Goal: Navigation & Orientation: Find specific page/section

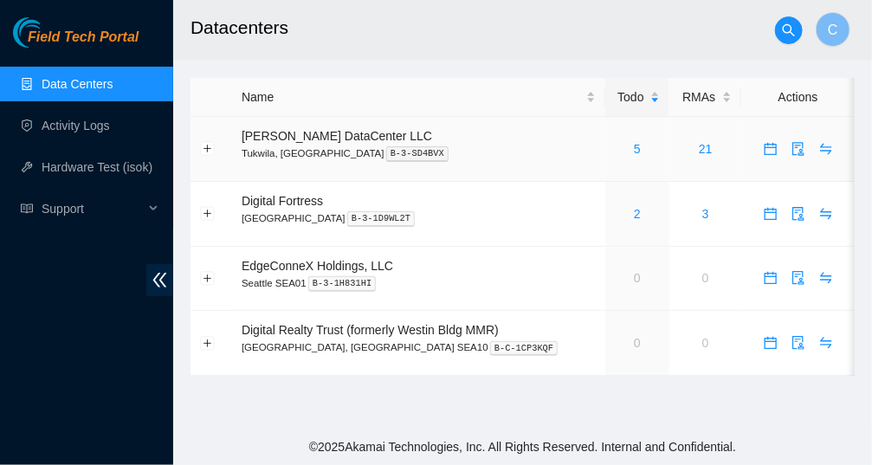
click at [615, 149] on div "5" at bounding box center [638, 148] width 46 height 19
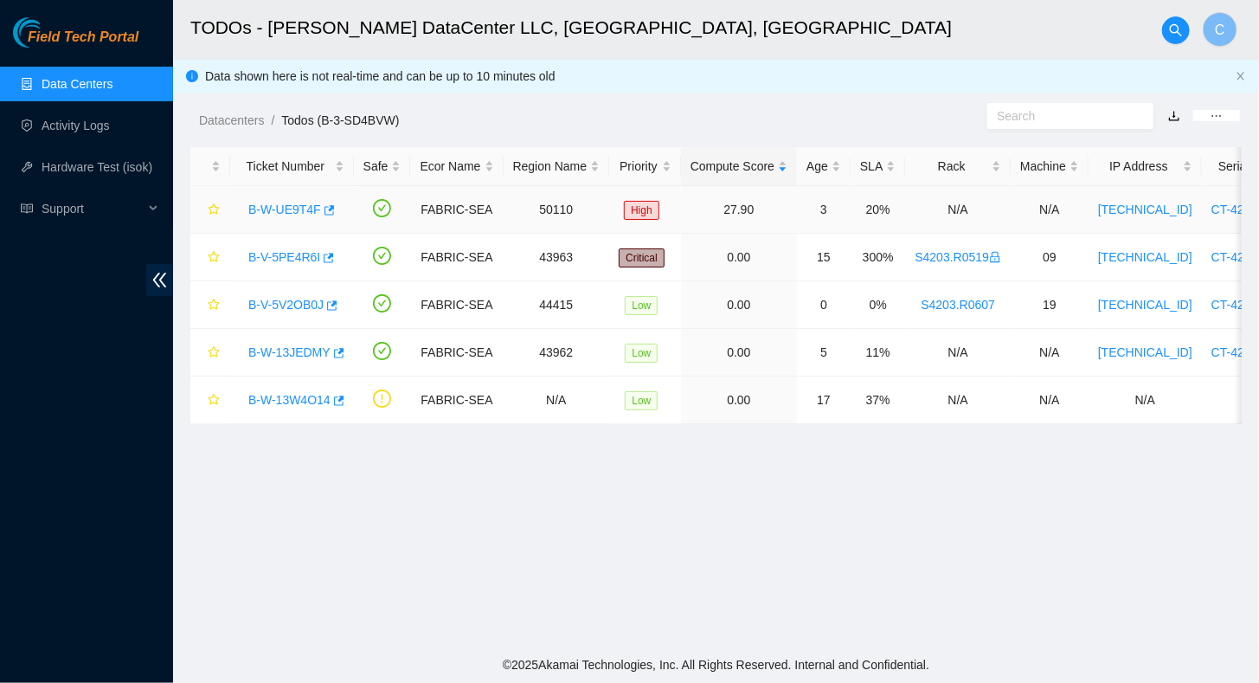
click at [287, 212] on link "B-W-UE9T4F" at bounding box center [284, 210] width 73 height 14
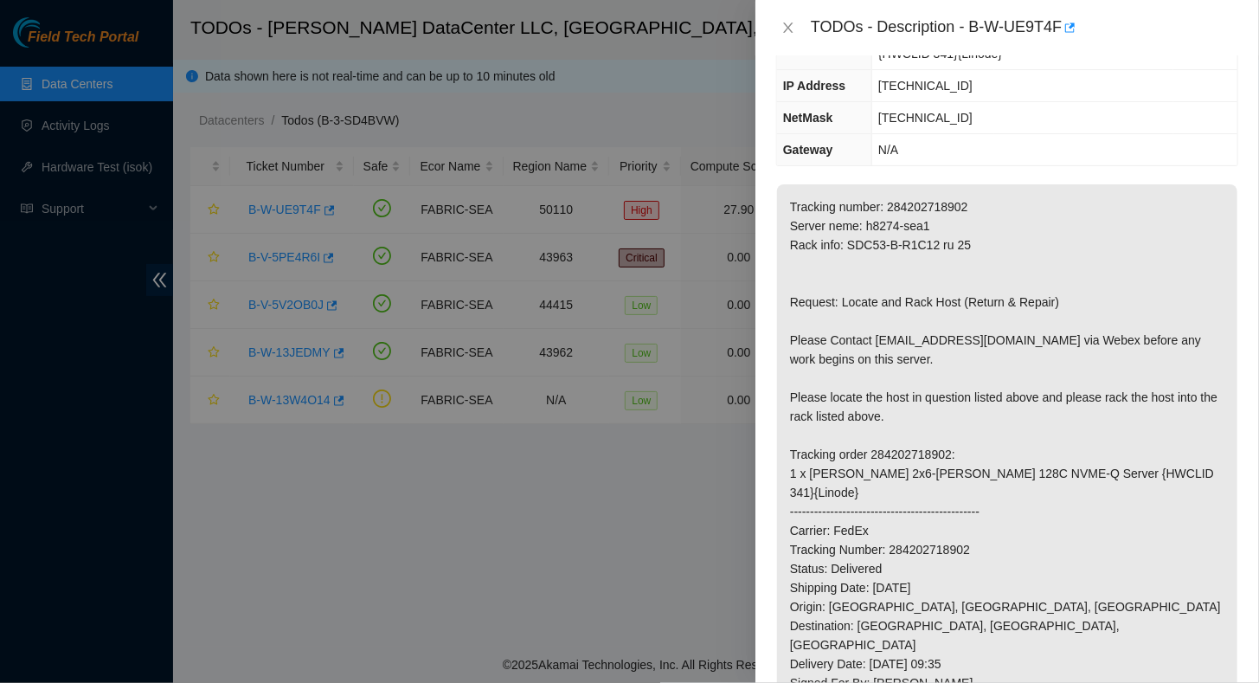
scroll to position [260, 0]
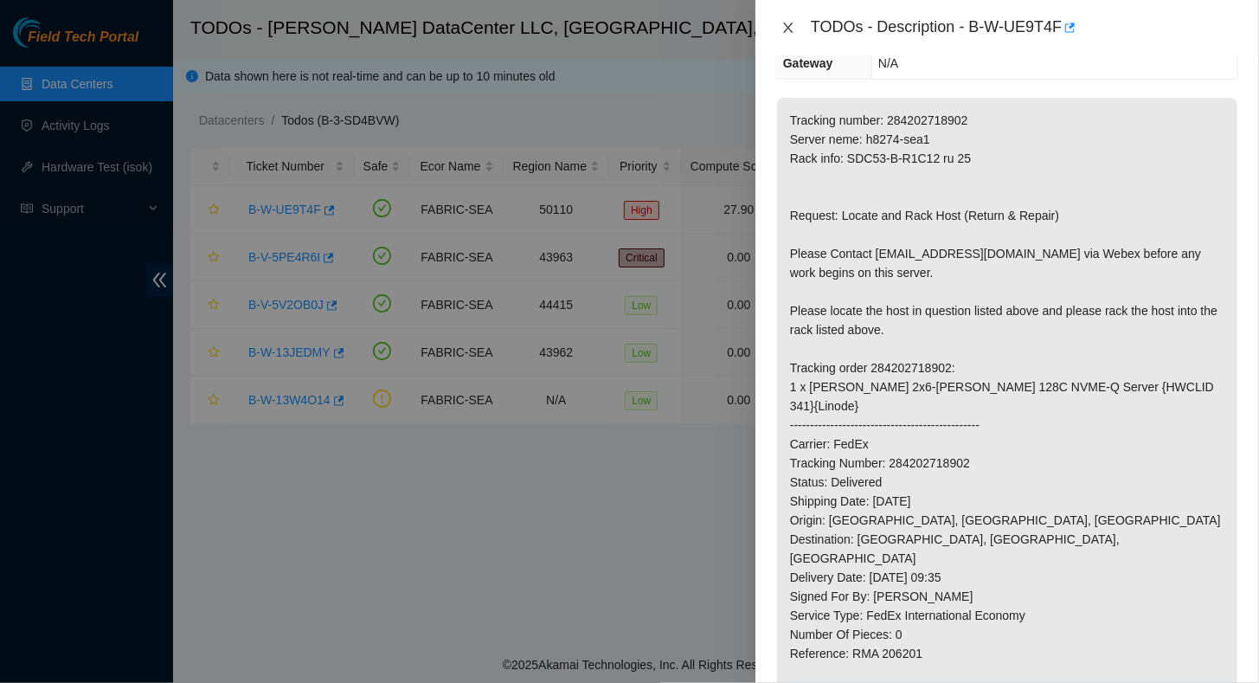
click at [795, 30] on icon "close" at bounding box center [789, 28] width 14 height 14
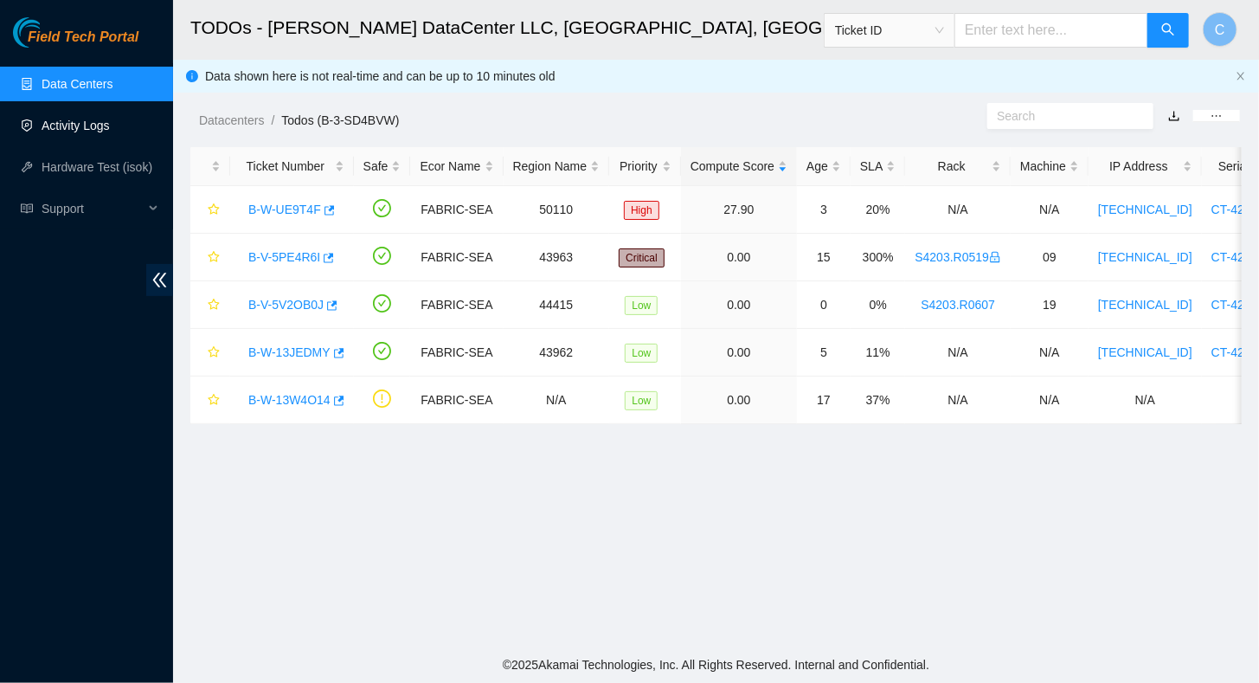
scroll to position [317, 0]
click at [76, 119] on link "Activity Logs" at bounding box center [76, 126] width 68 height 14
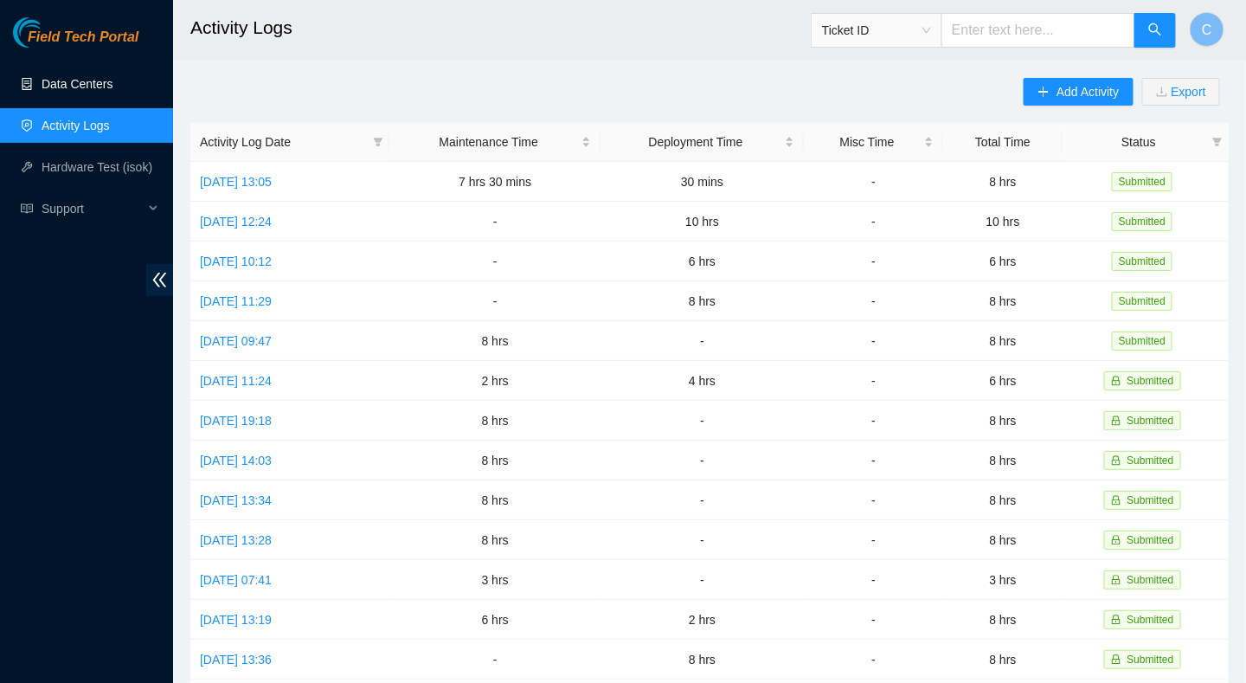
click at [88, 91] on link "Data Centers" at bounding box center [77, 84] width 71 height 14
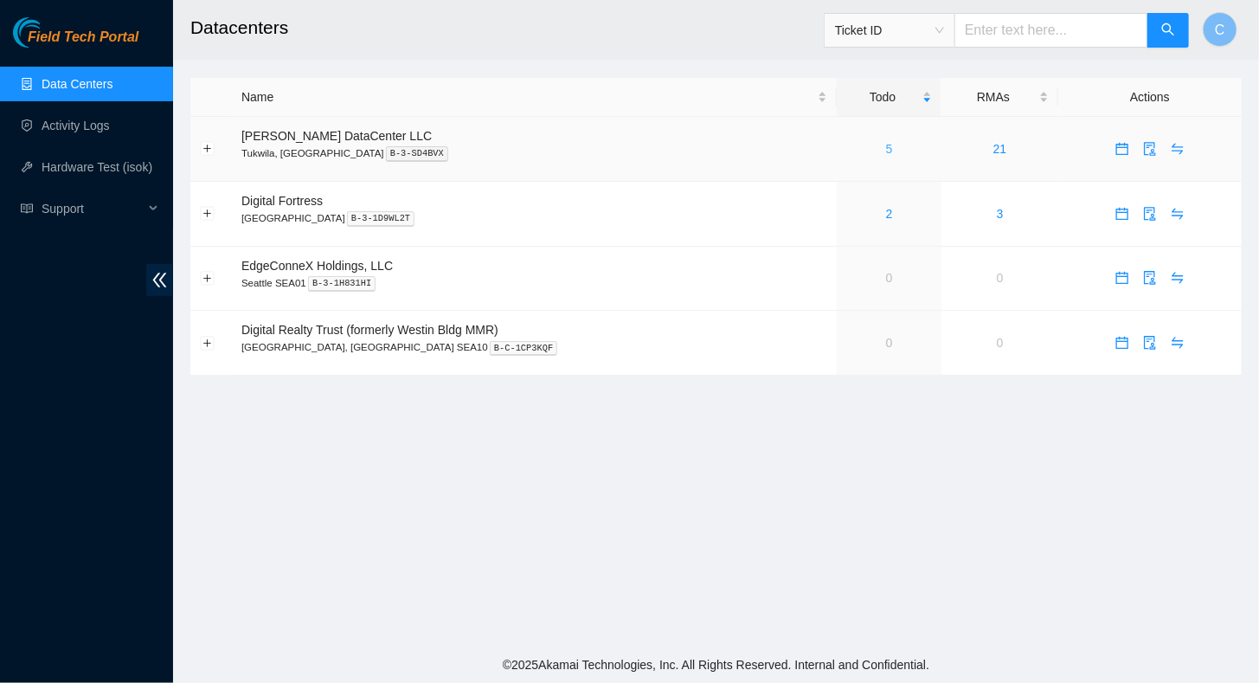
click at [871, 145] on link "5" at bounding box center [889, 149] width 7 height 14
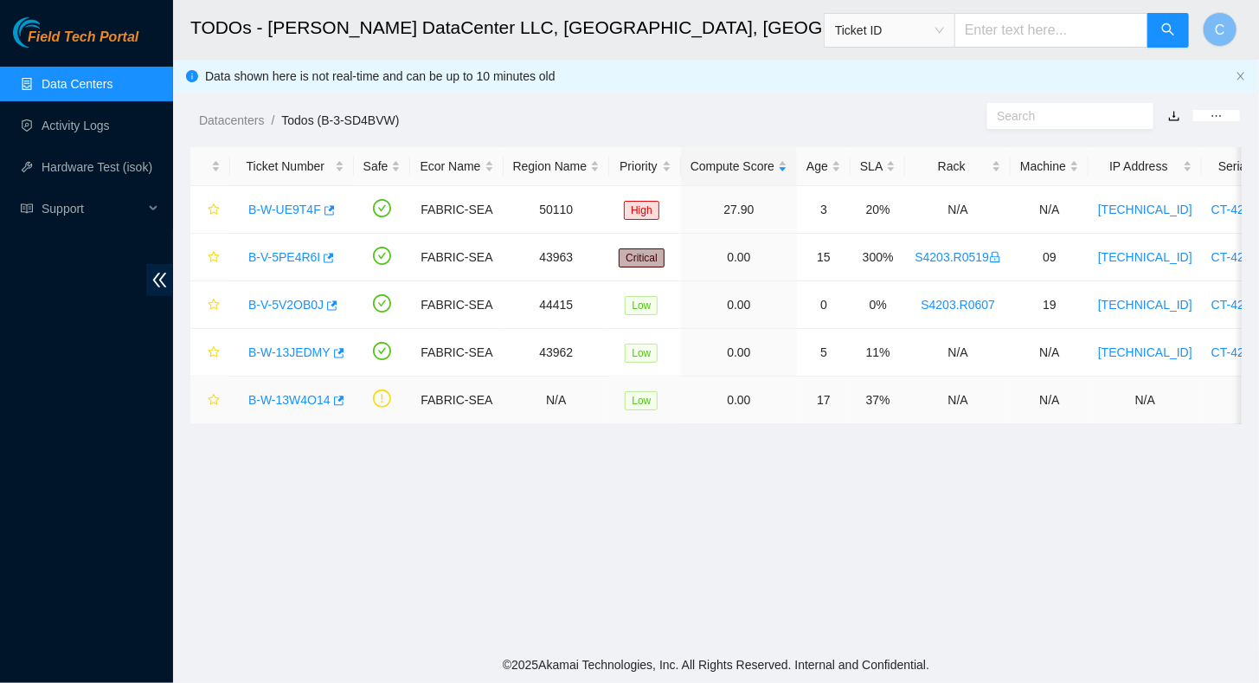
click at [282, 400] on link "B-W-13W4O14" at bounding box center [289, 400] width 82 height 14
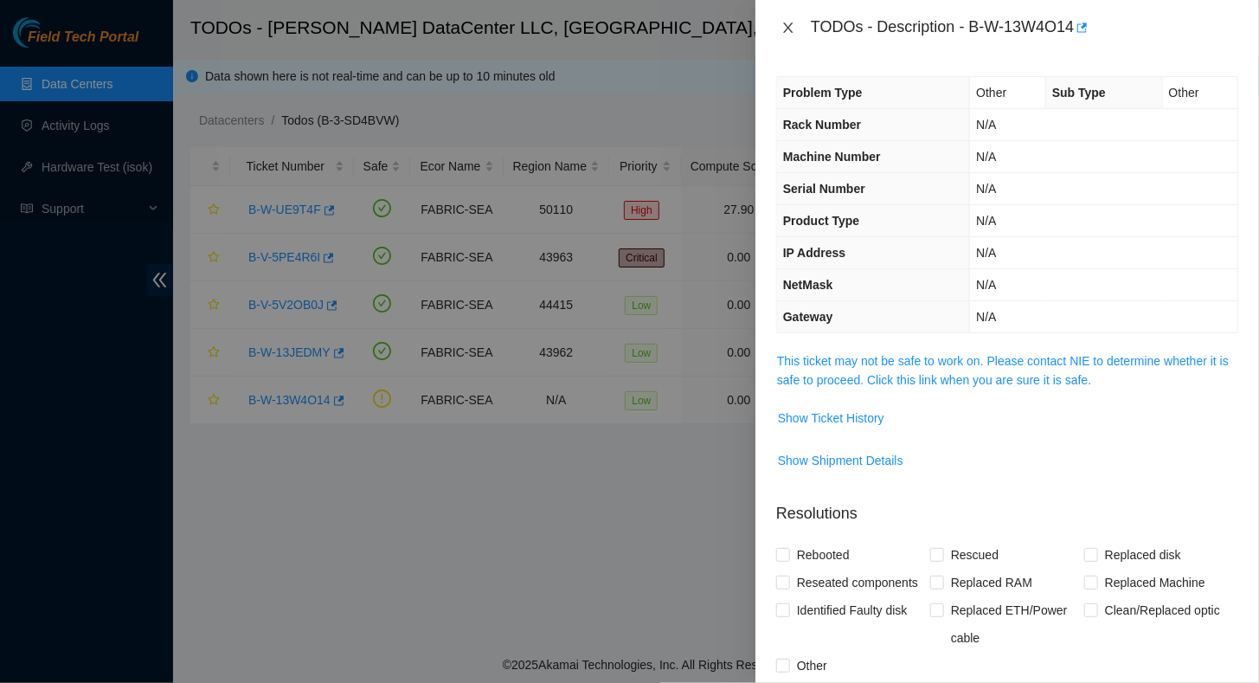
click at [788, 27] on icon "close" at bounding box center [788, 28] width 10 height 10
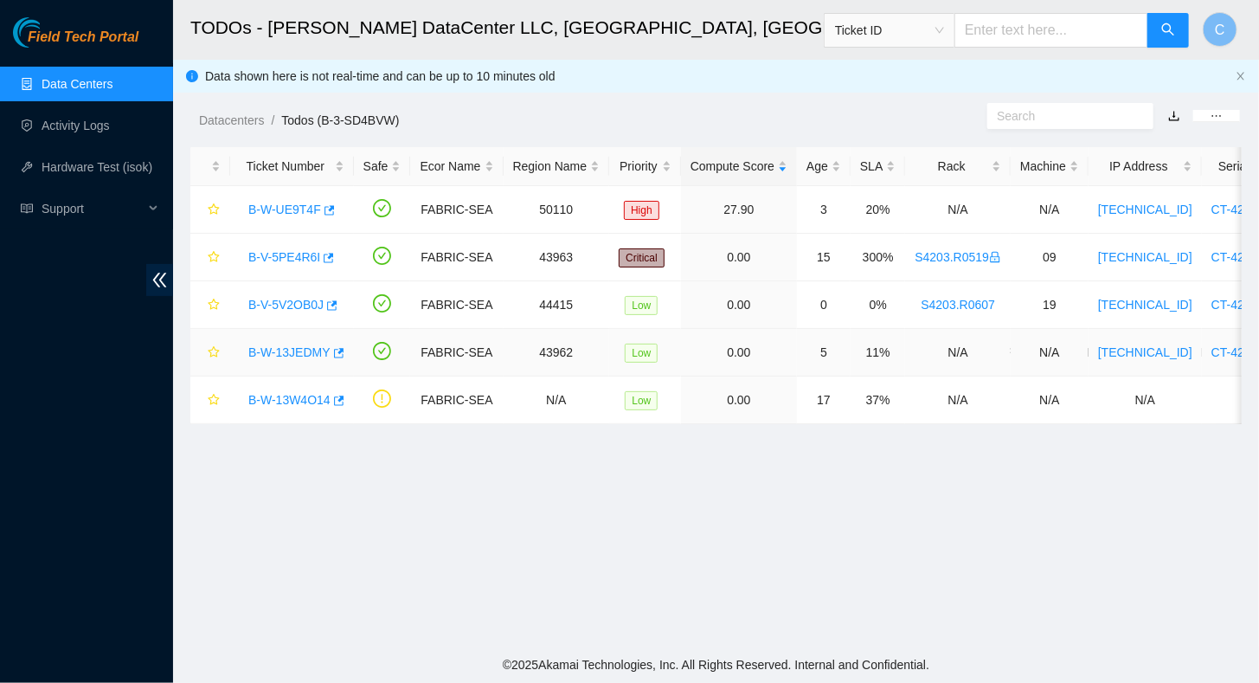
click at [282, 347] on link "B-W-13JEDMY" at bounding box center [289, 352] width 82 height 14
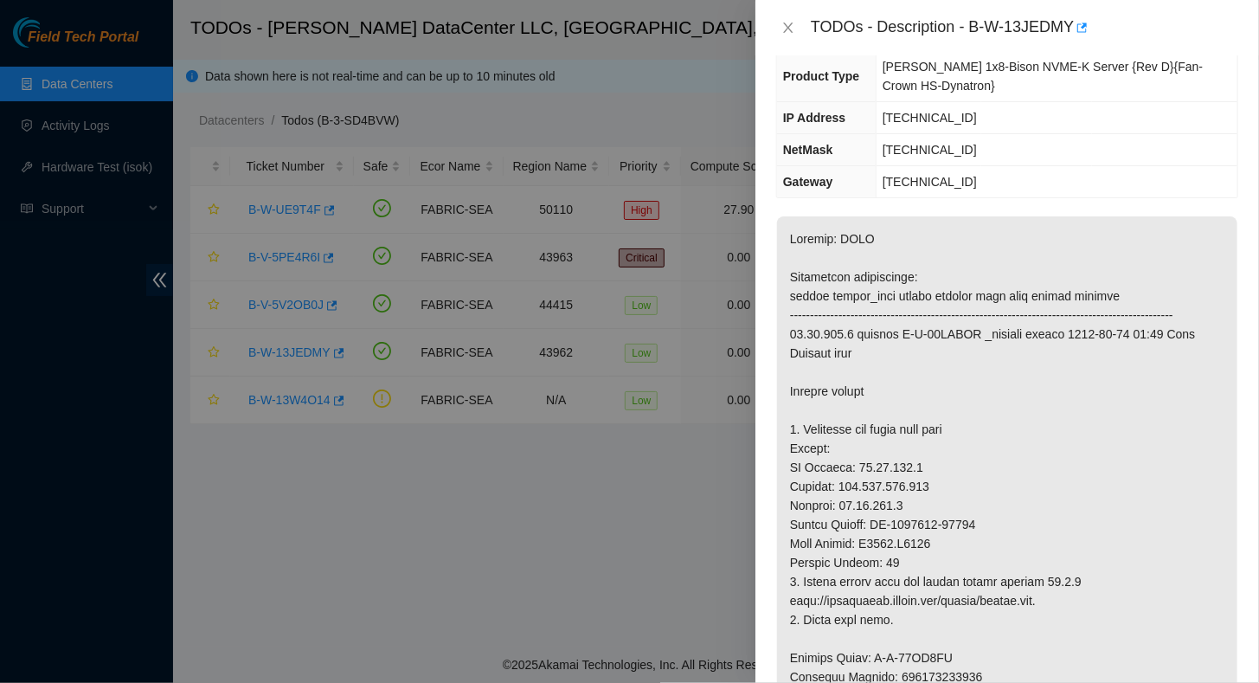
scroll to position [346, 0]
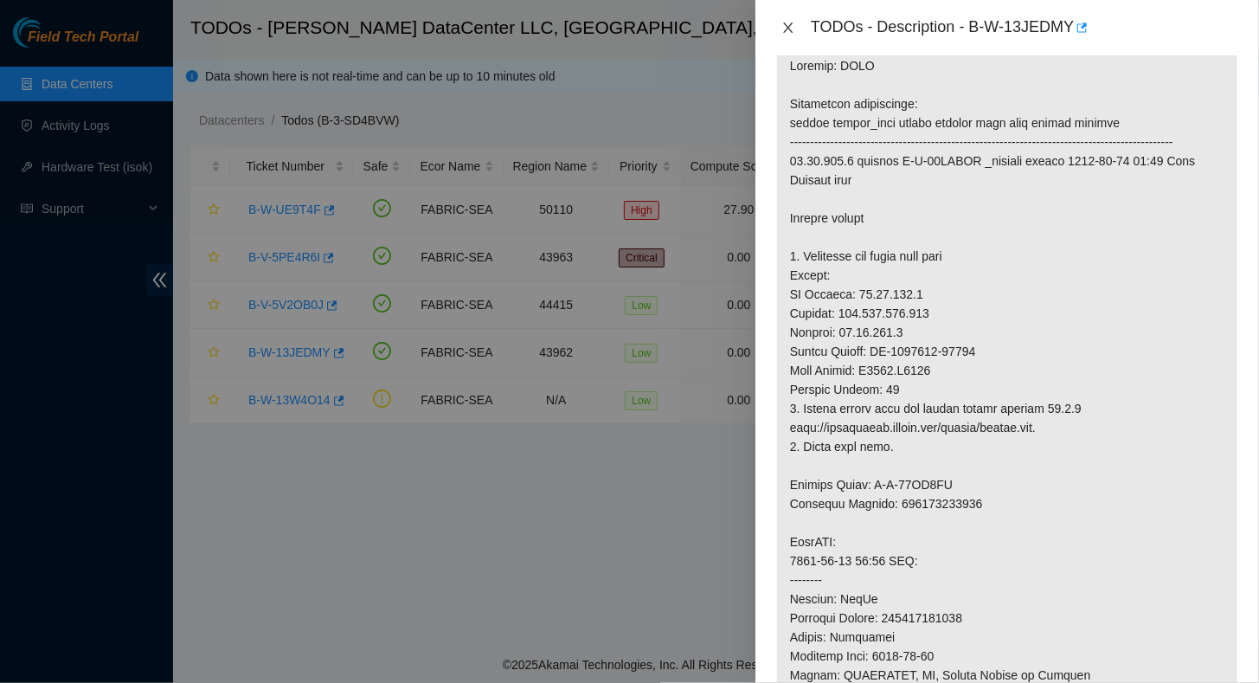
click at [787, 29] on icon "close" at bounding box center [788, 28] width 10 height 10
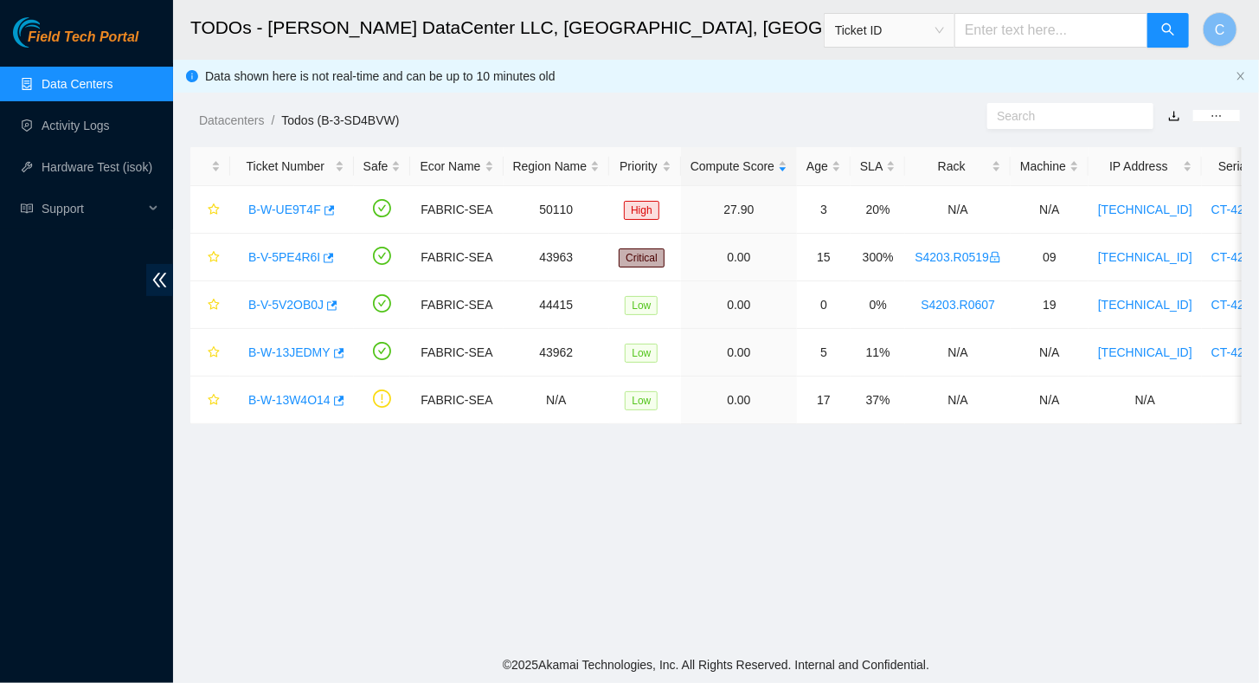
scroll to position [333, 0]
click at [288, 351] on link "B-W-13JEDMY" at bounding box center [289, 352] width 82 height 14
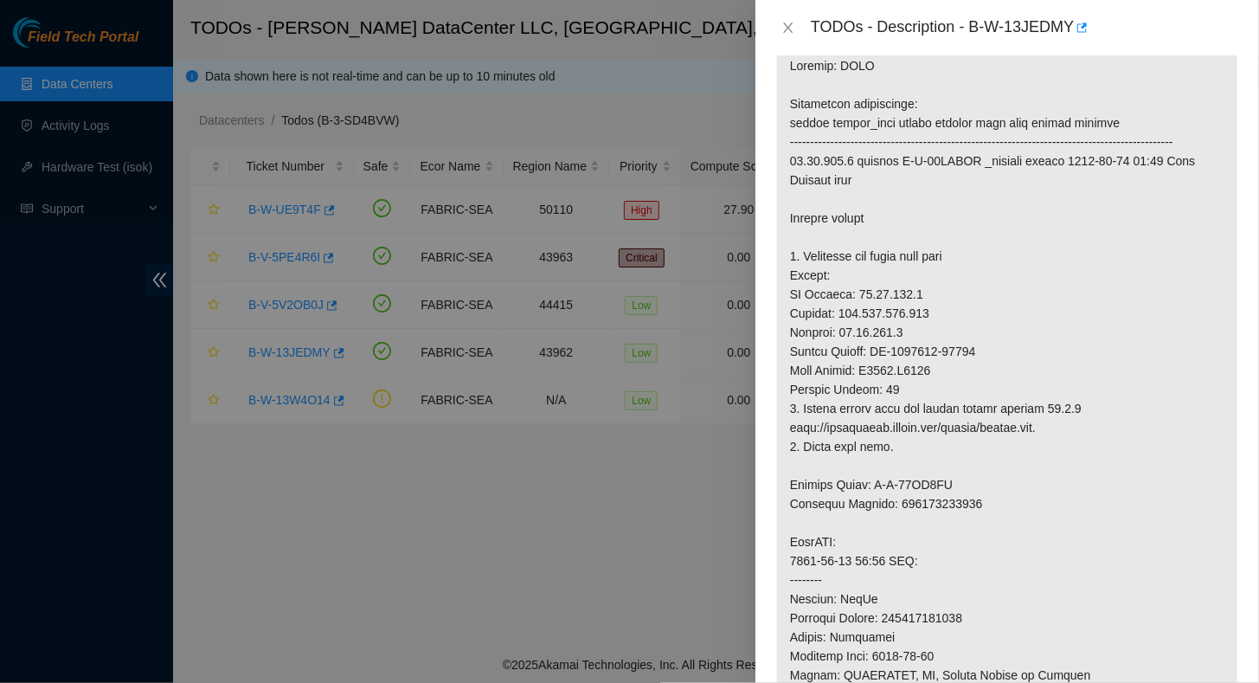
scroll to position [173, 0]
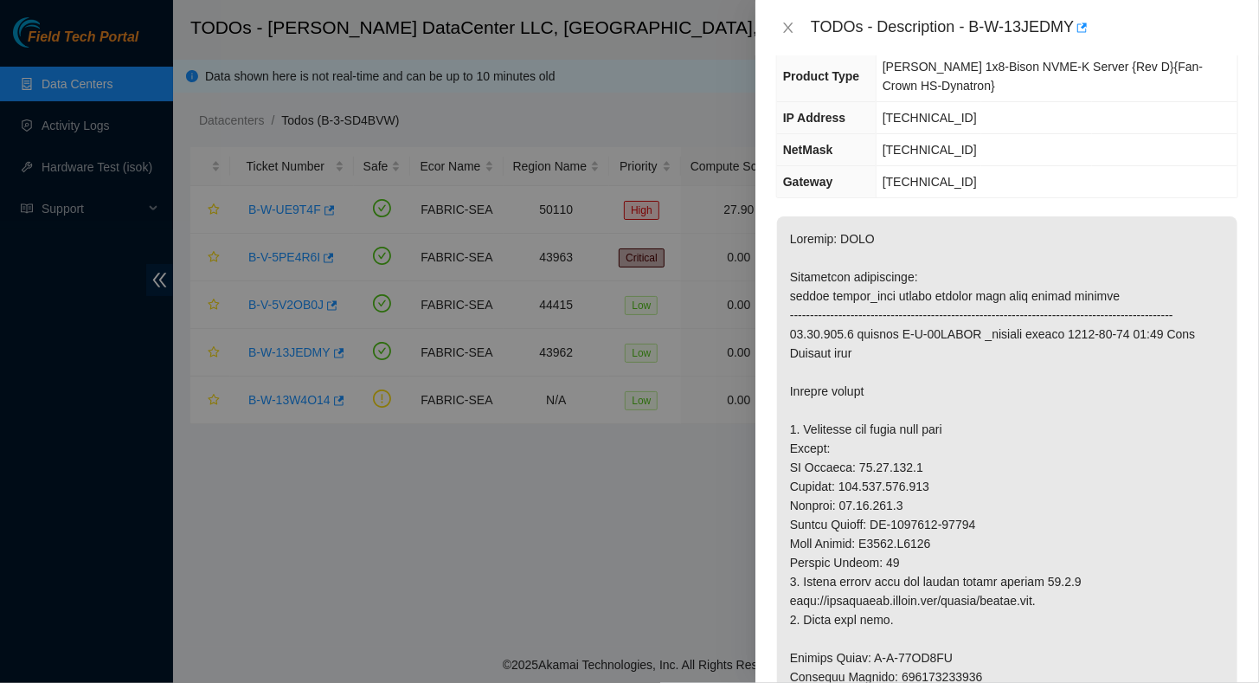
click at [775, 21] on div "TODOs - Description - B-W-13JEDMY" at bounding box center [1008, 27] width 504 height 55
click at [787, 22] on icon "close" at bounding box center [789, 28] width 14 height 14
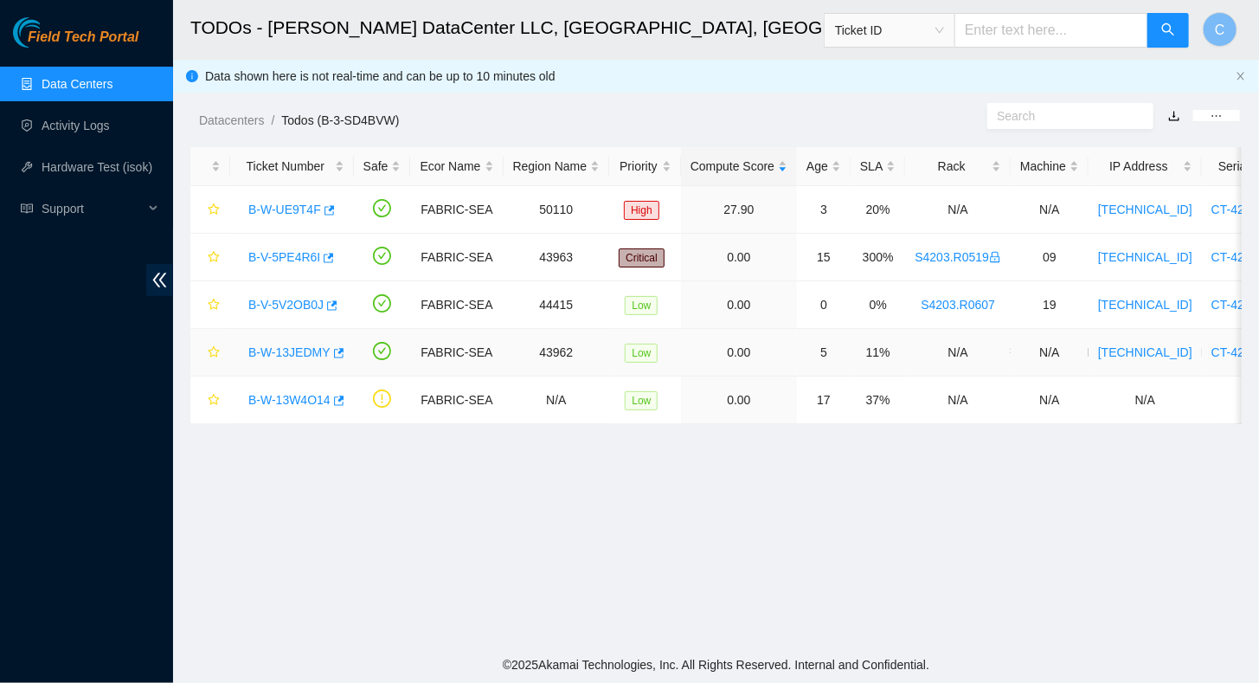
scroll to position [202, 0]
drag, startPoint x: 941, startPoint y: 351, endPoint x: 994, endPoint y: 338, distance: 54.4
click at [871, 338] on td "N/A" at bounding box center [958, 353] width 106 height 48
click at [287, 349] on link "B-W-13JEDMY" at bounding box center [289, 352] width 82 height 14
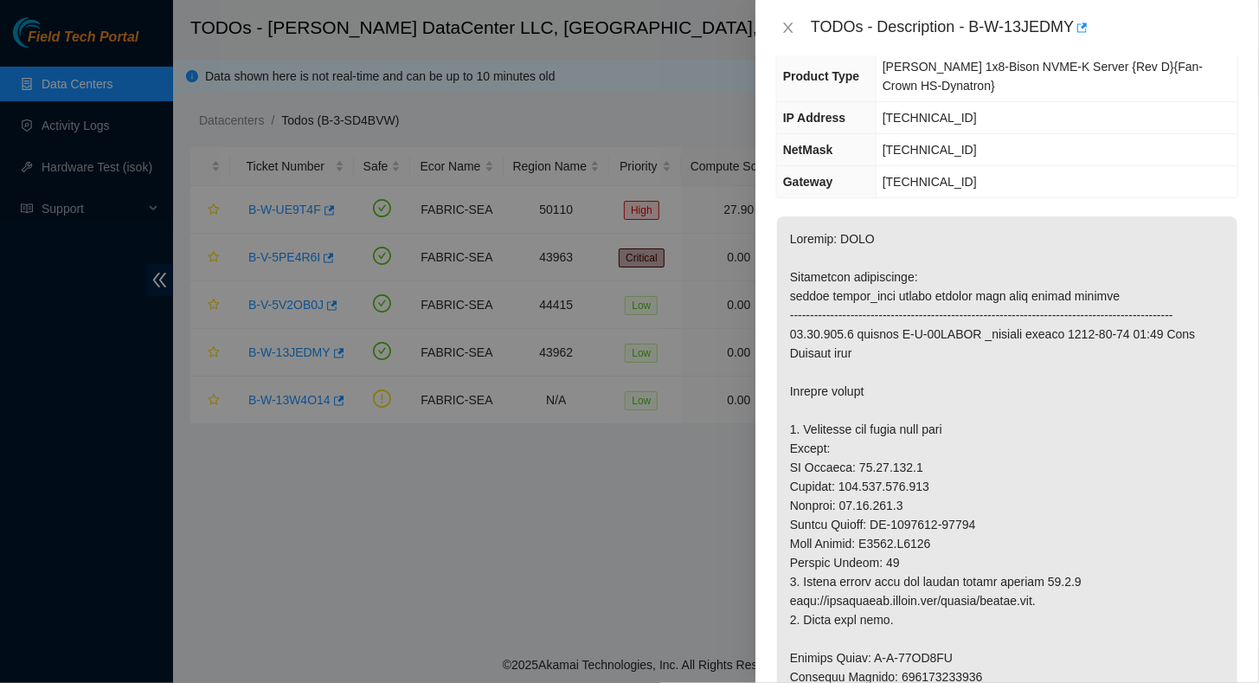
drag, startPoint x: 798, startPoint y: 62, endPoint x: 791, endPoint y: 48, distance: 16.3
click at [791, 48] on div "TODOs - Description - B-W-13JEDMY Problem Type Hardware Sub Type Tier 1 - Secur…" at bounding box center [1008, 341] width 504 height 683
drag, startPoint x: 791, startPoint y: 48, endPoint x: 994, endPoint y: 113, distance: 213.0
click at [871, 113] on td "[TECHNICAL_ID]" at bounding box center [1057, 118] width 362 height 32
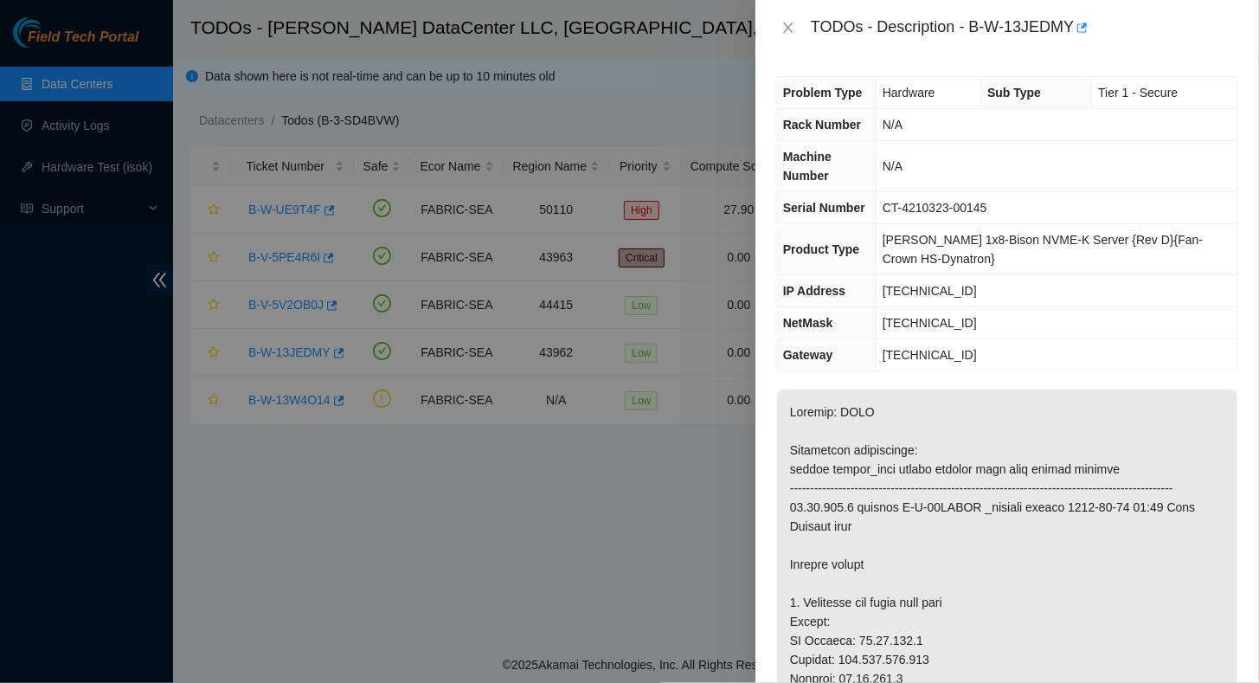
click at [790, 36] on div "TODOs - Description - B-W-13JEDMY" at bounding box center [1007, 28] width 462 height 28
click at [790, 24] on icon "close" at bounding box center [788, 28] width 10 height 10
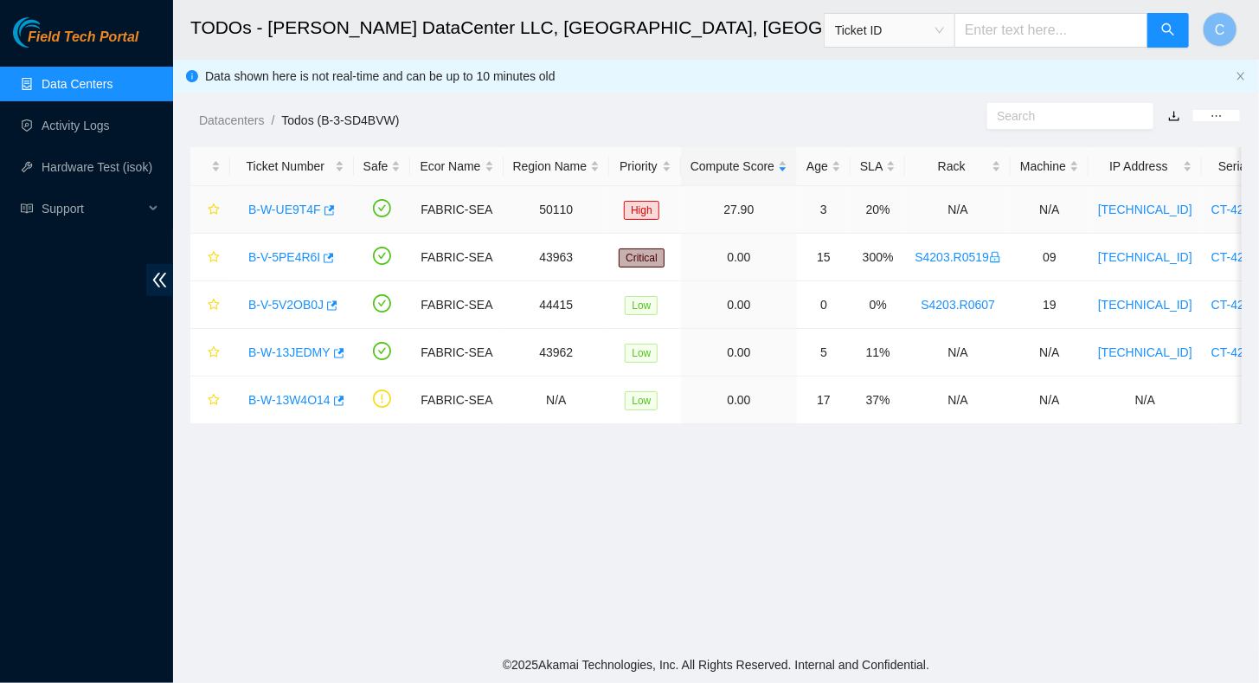
click at [301, 200] on div "B-W-UE9T4F" at bounding box center [292, 210] width 105 height 28
click at [293, 210] on link "B-W-UE9T4F" at bounding box center [284, 210] width 73 height 14
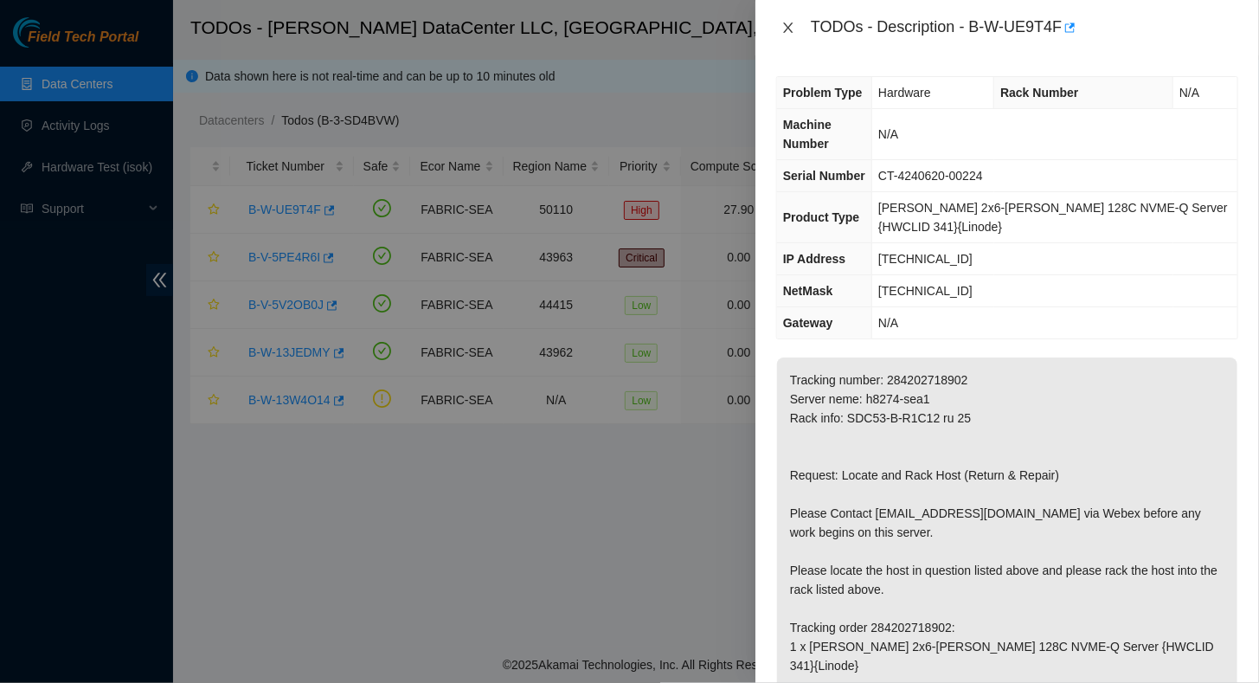
click at [789, 29] on icon "close" at bounding box center [788, 28] width 10 height 10
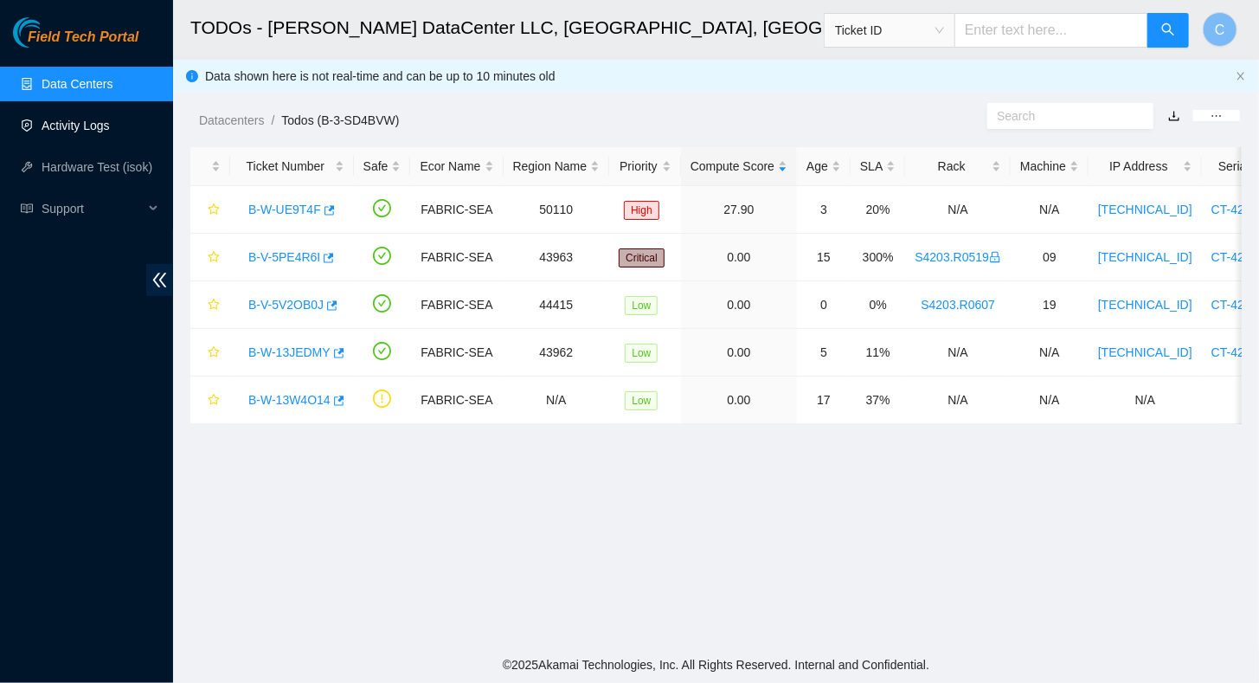
click at [65, 131] on link "Activity Logs" at bounding box center [76, 126] width 68 height 14
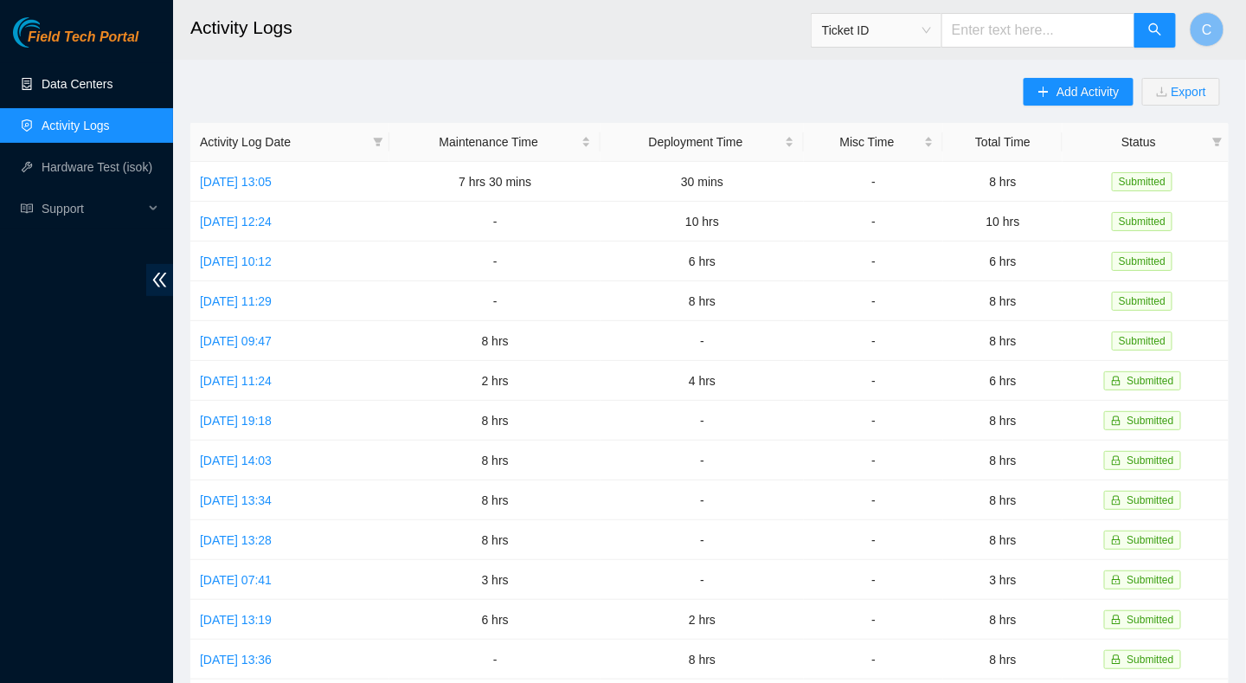
click at [88, 84] on link "Data Centers" at bounding box center [77, 84] width 71 height 14
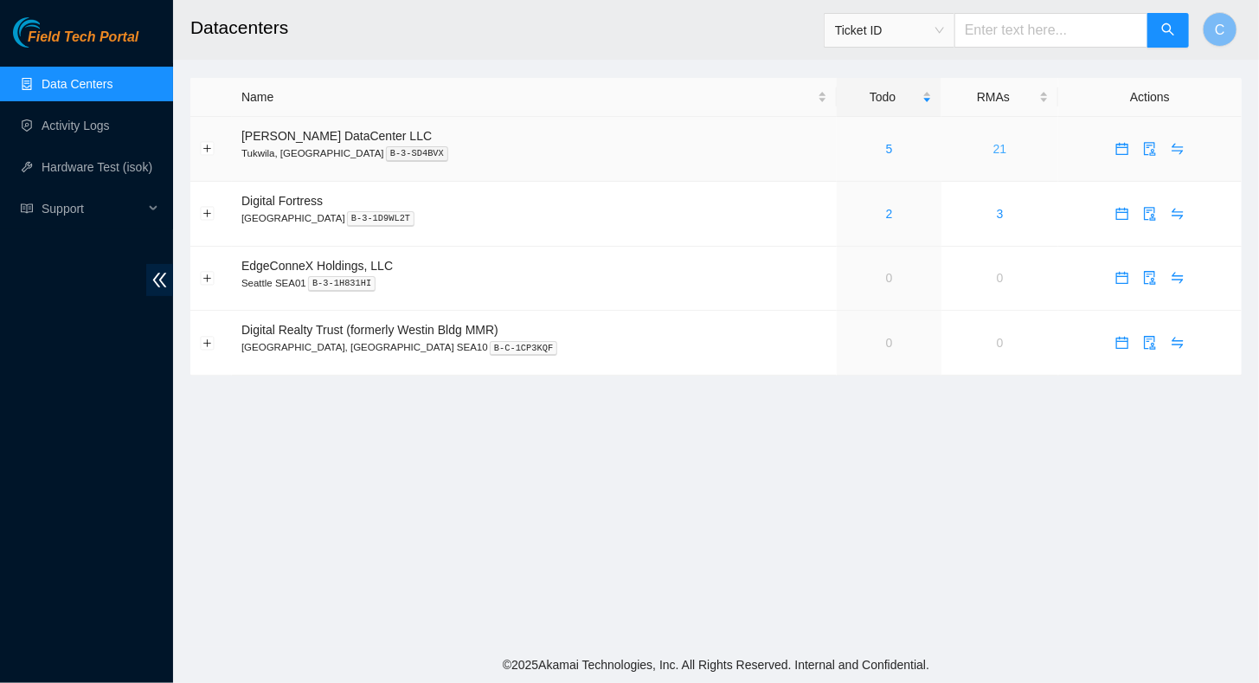
click at [871, 145] on link "21" at bounding box center [1001, 149] width 14 height 14
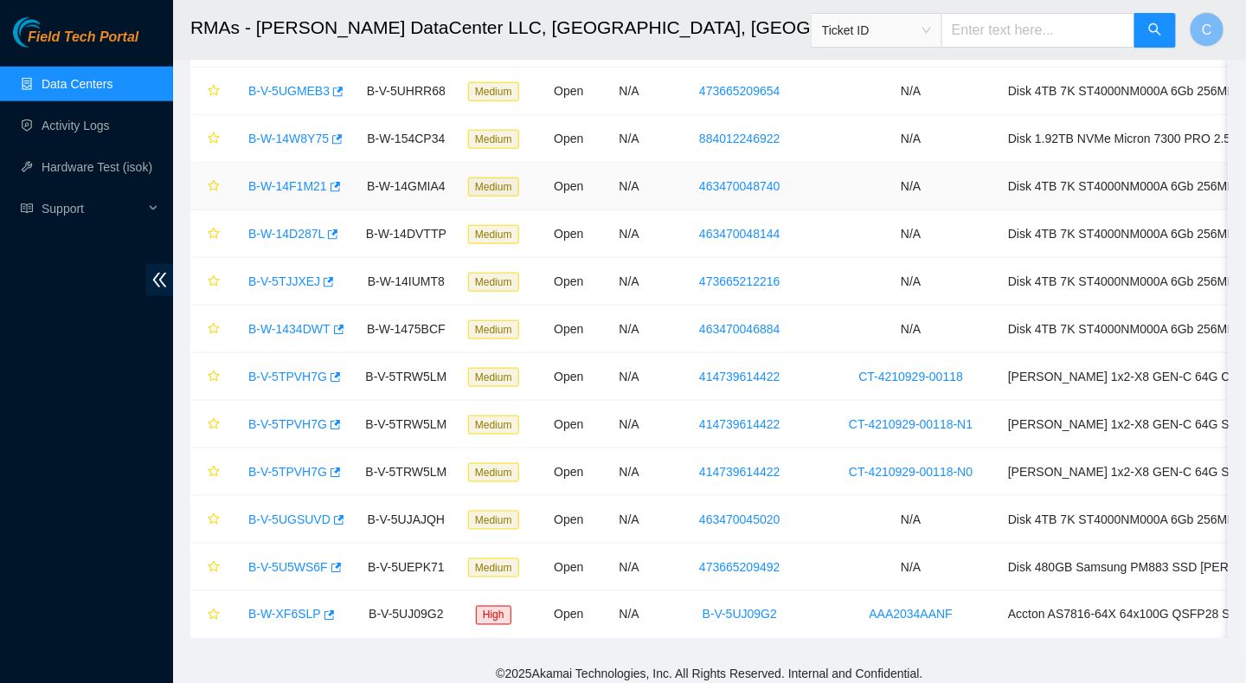
scroll to position [528, 0]
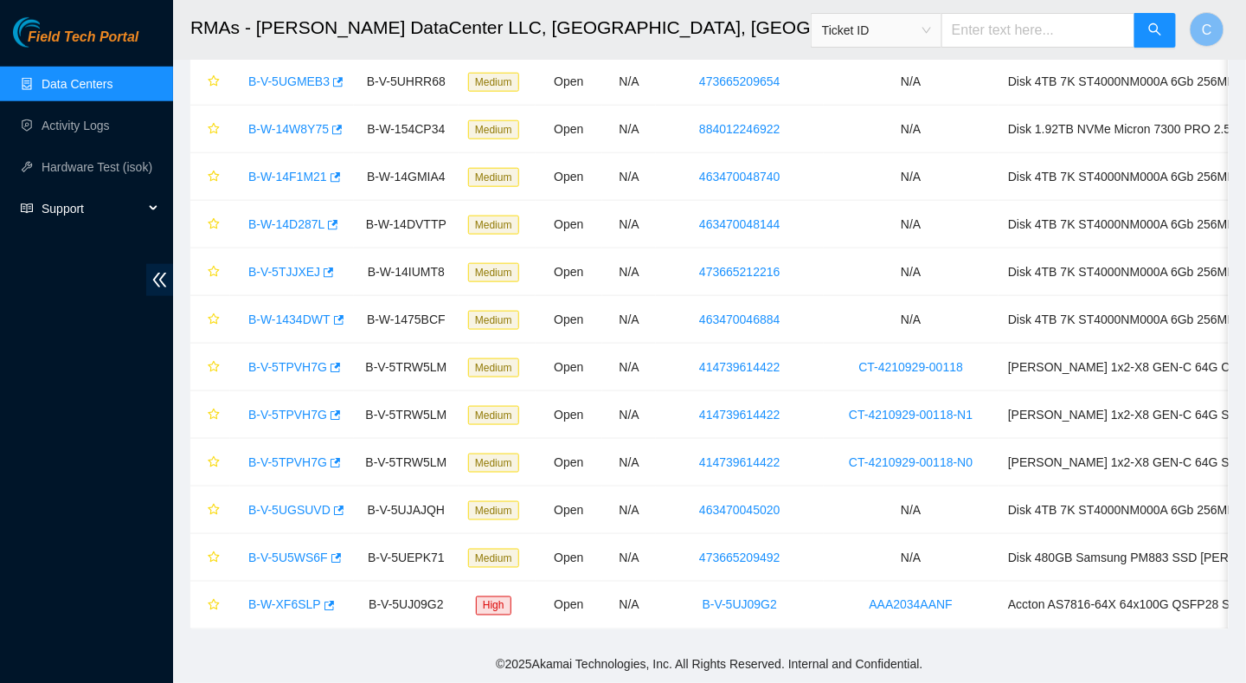
click at [99, 211] on span "Support" at bounding box center [93, 208] width 102 height 35
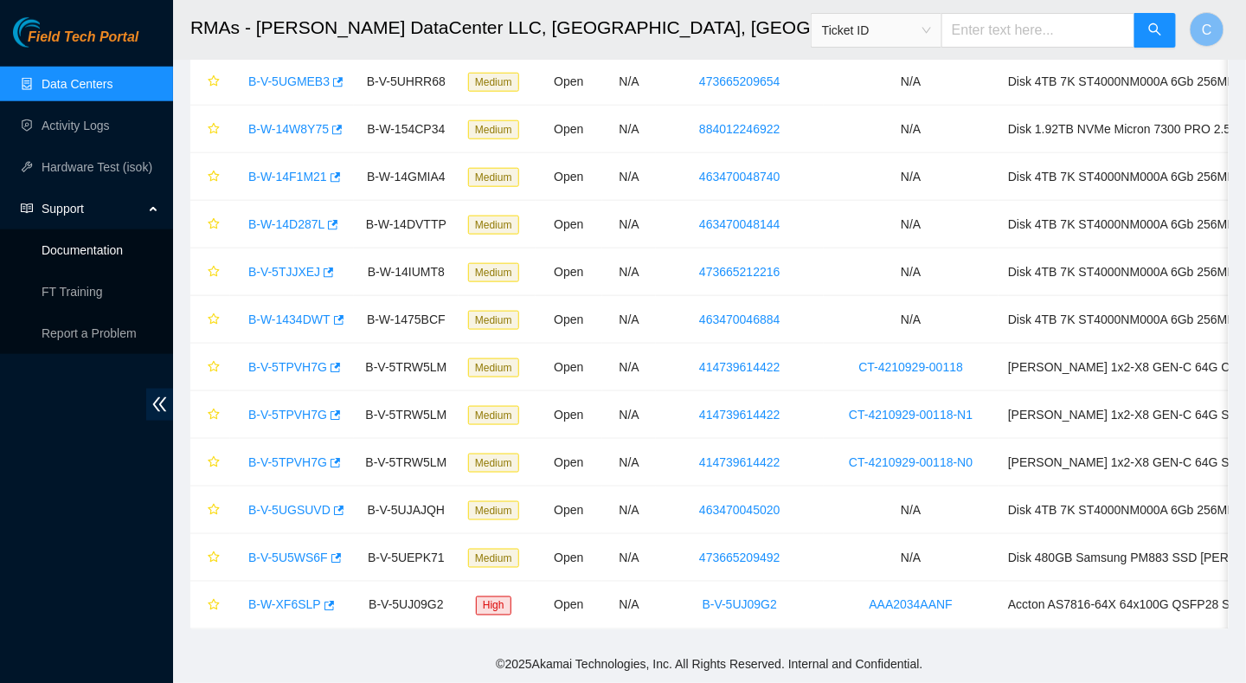
click at [84, 255] on link "Documentation" at bounding box center [82, 250] width 81 height 14
